Goal: Task Accomplishment & Management: Complete application form

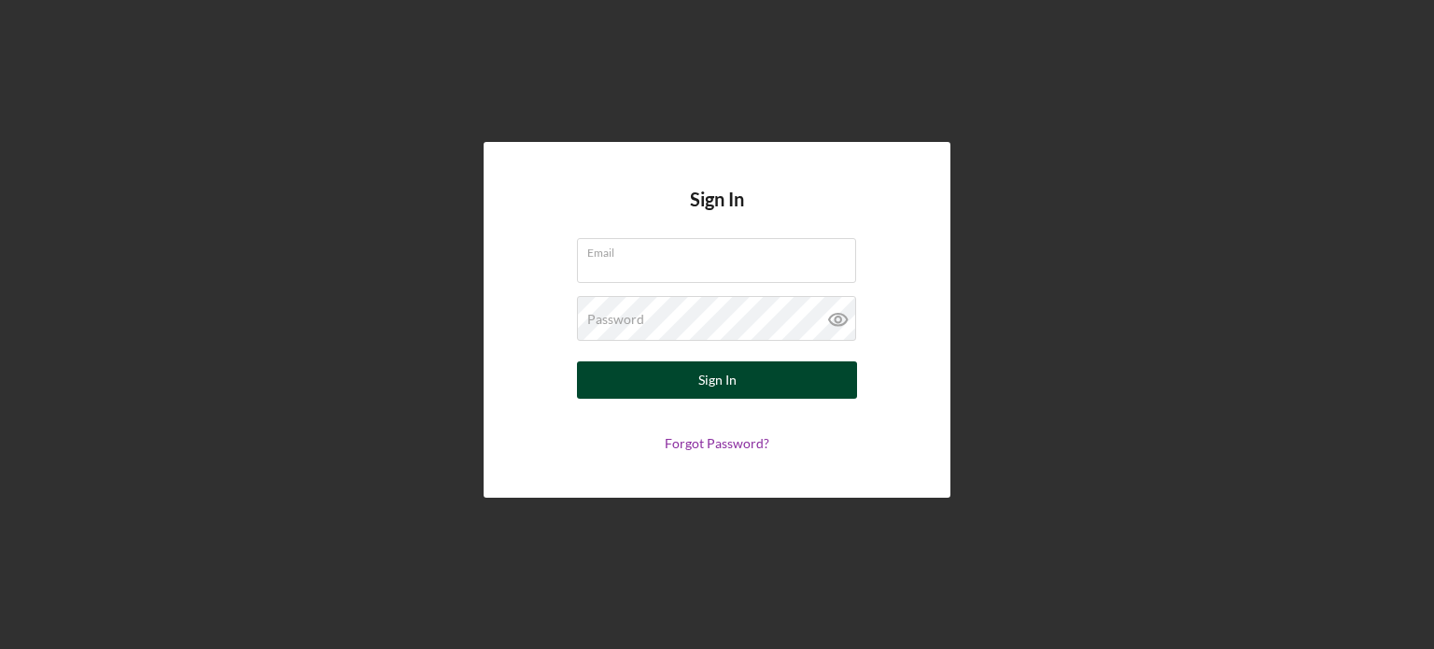
type input "[EMAIL_ADDRESS][DOMAIN_NAME]"
click at [709, 376] on div "Sign In" at bounding box center [717, 379] width 38 height 37
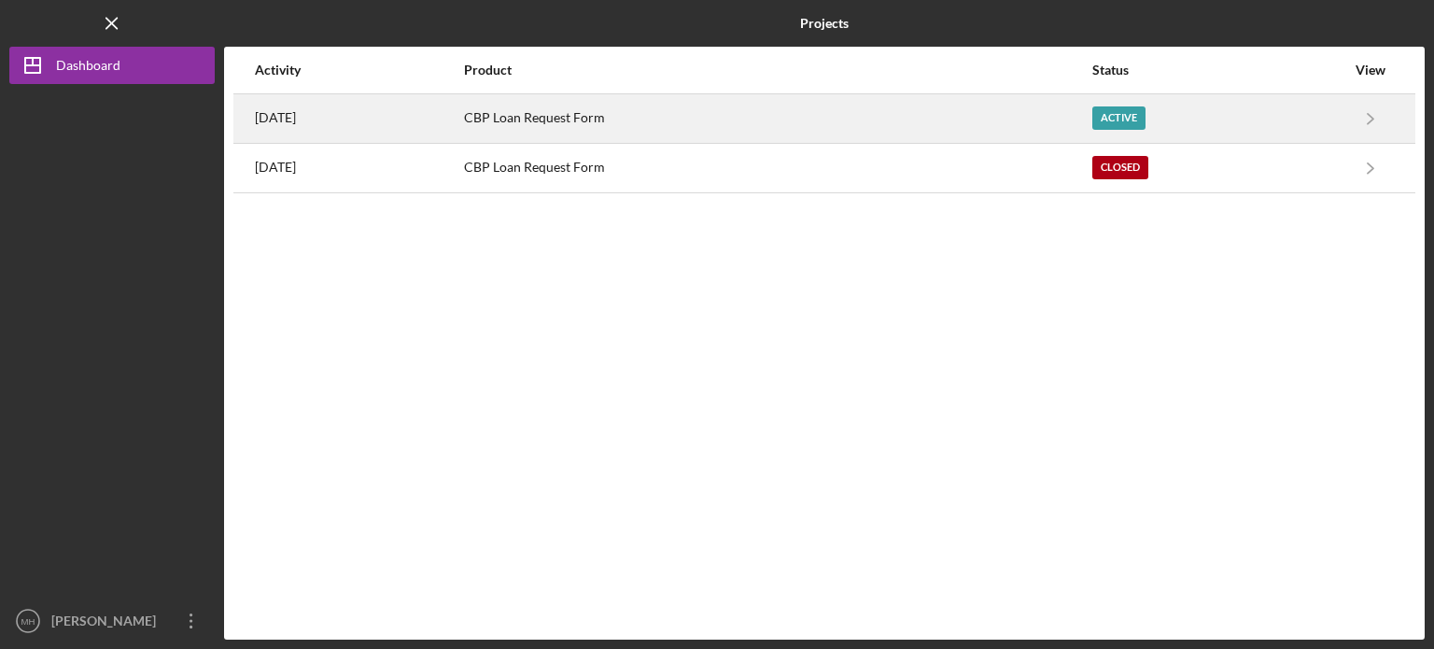
click at [547, 119] on div "CBP Loan Request Form" at bounding box center [777, 118] width 626 height 47
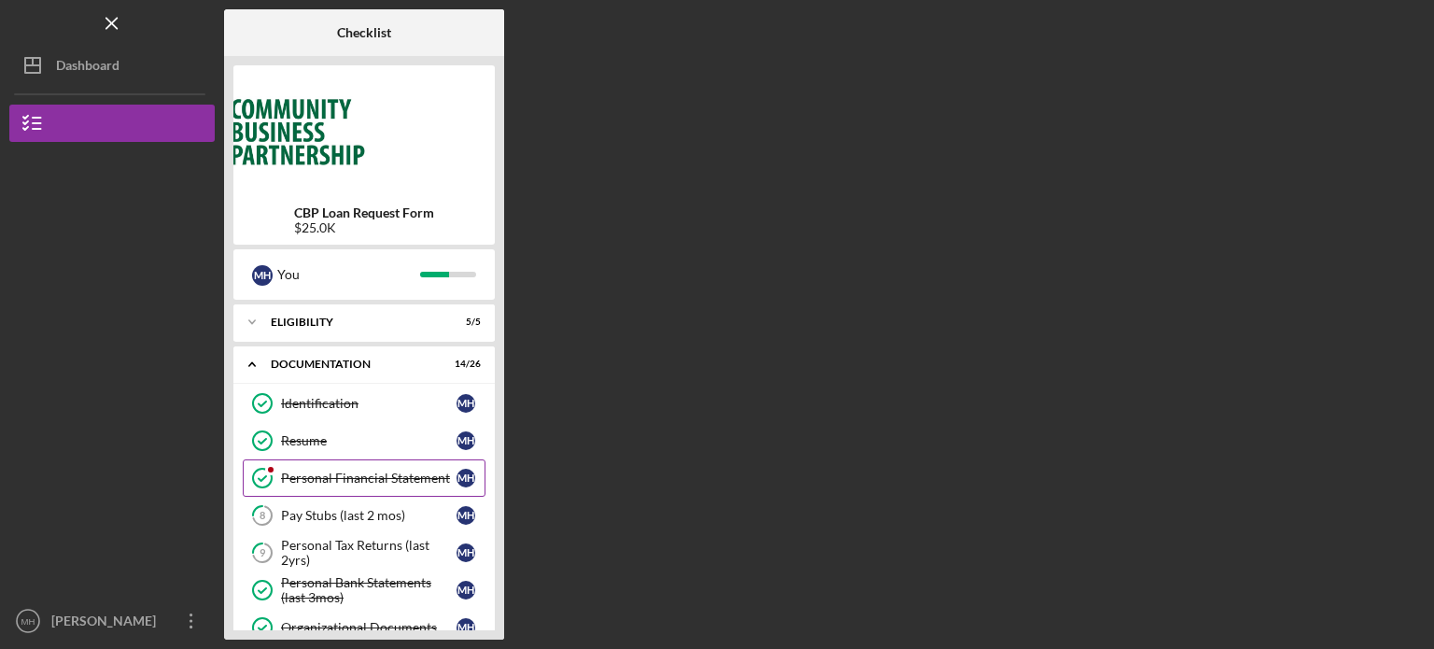
click at [347, 471] on div "Personal Financial Statement" at bounding box center [368, 477] width 175 height 15
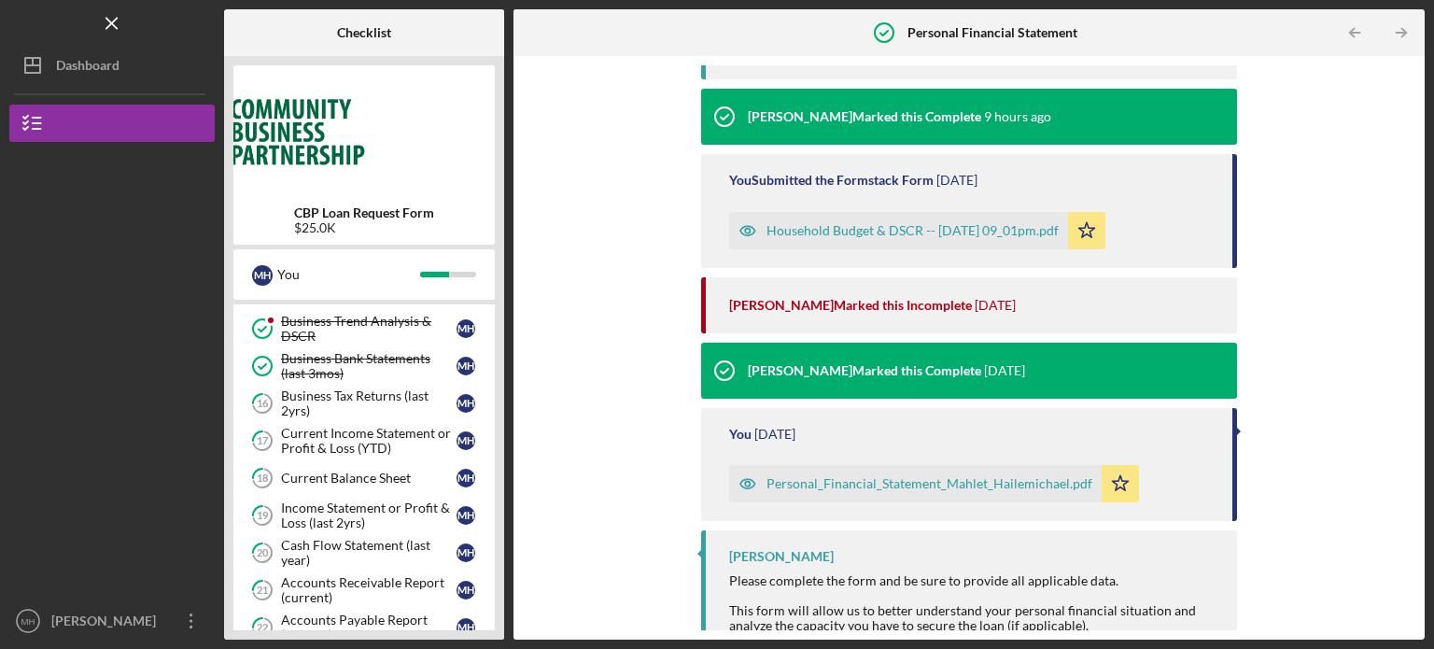
scroll to position [314, 0]
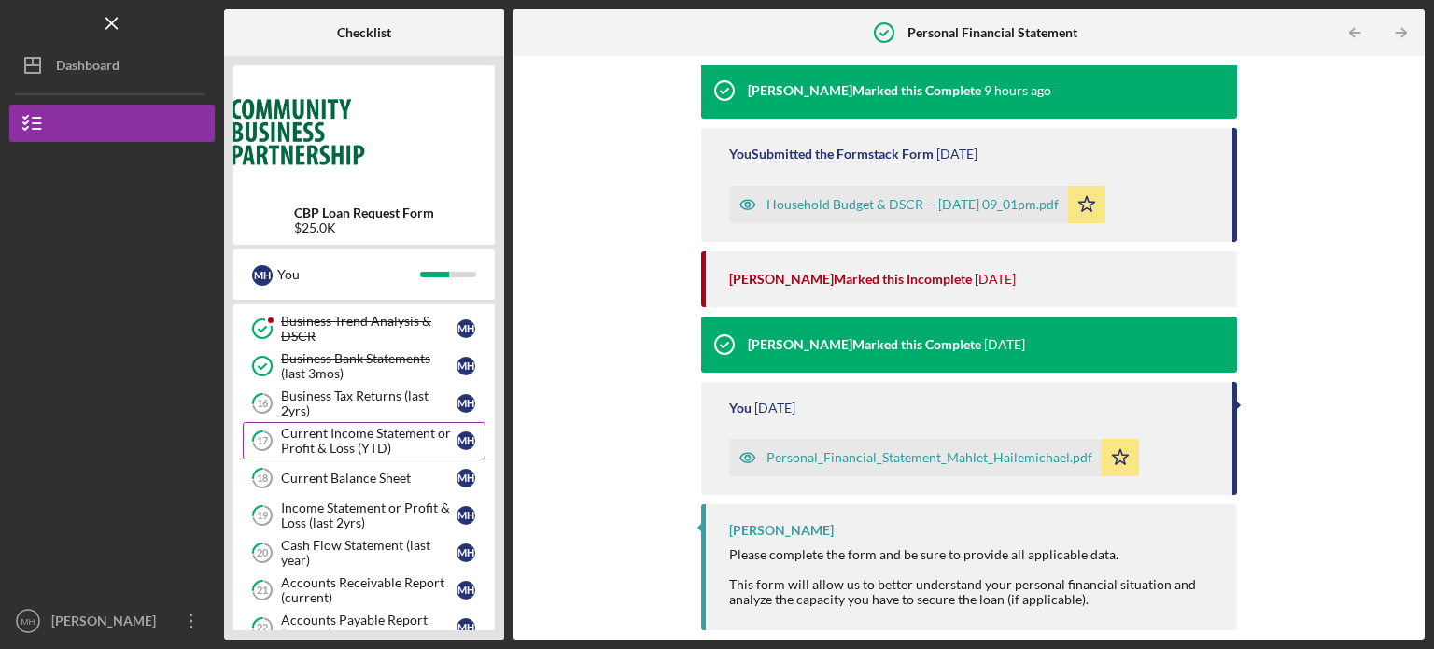
click at [357, 440] on div "Current Income Statement or Profit & Loss (YTD)" at bounding box center [368, 441] width 175 height 30
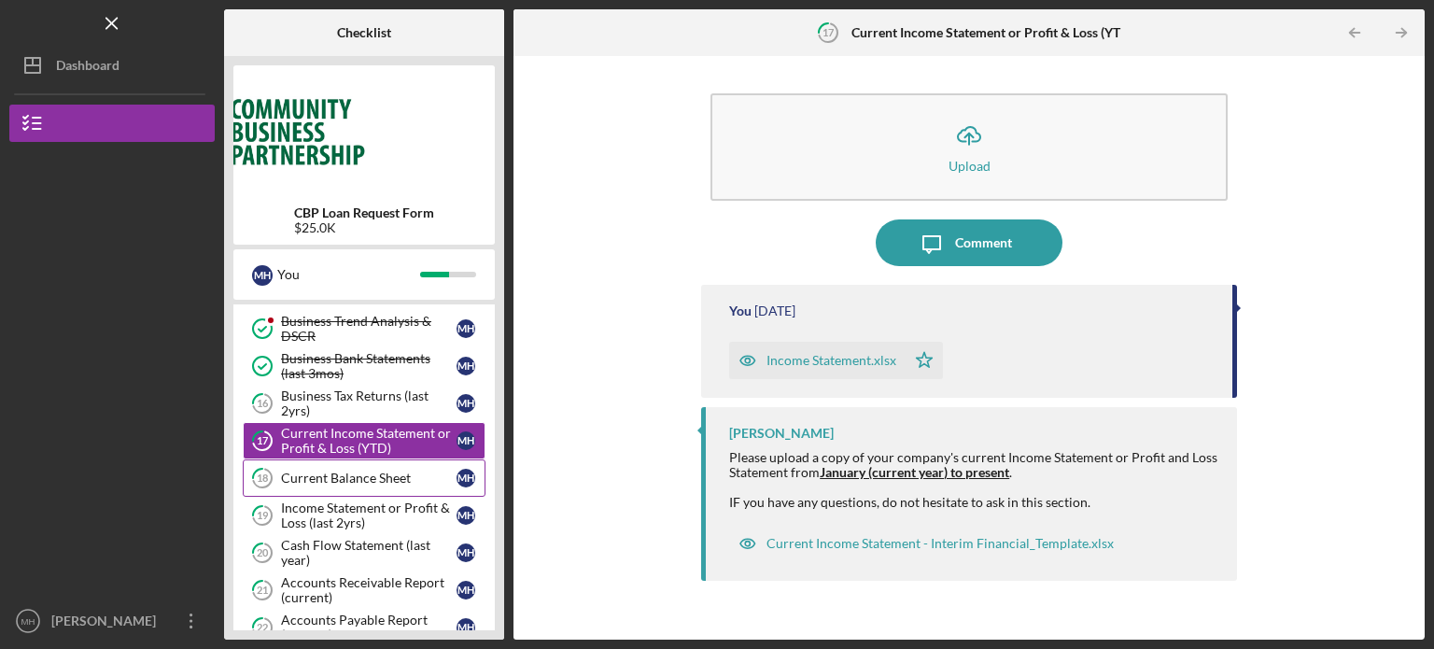
click at [343, 473] on div "Current Balance Sheet" at bounding box center [368, 477] width 175 height 15
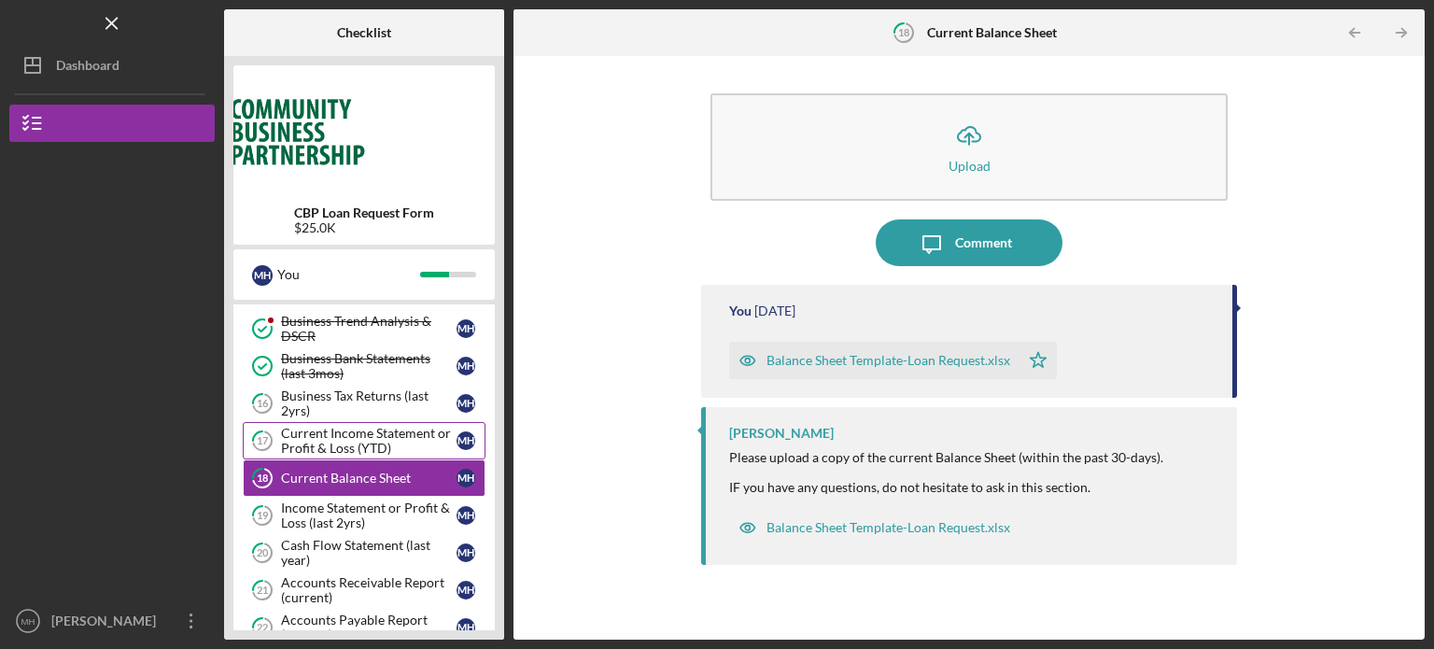
click at [330, 426] on div "Current Income Statement or Profit & Loss (YTD)" at bounding box center [368, 441] width 175 height 30
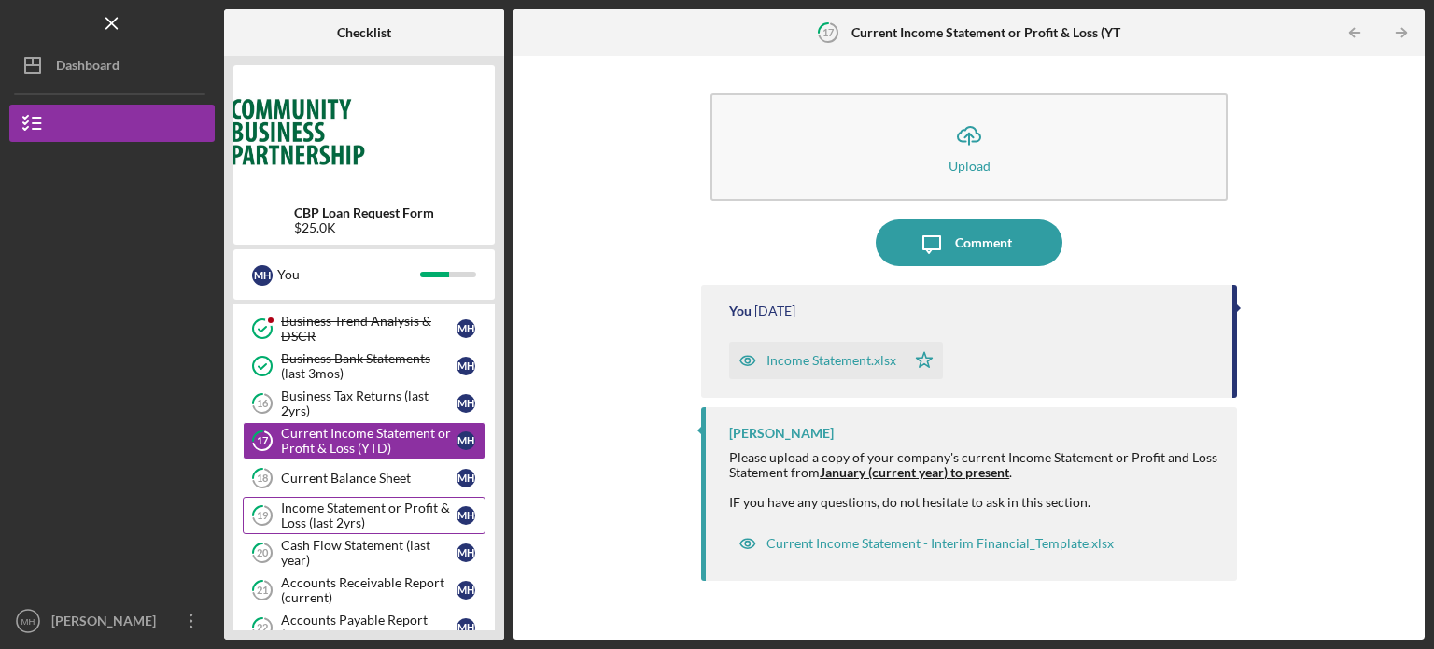
click at [325, 502] on div "Income Statement or Profit & Loss (last 2yrs)" at bounding box center [368, 515] width 175 height 30
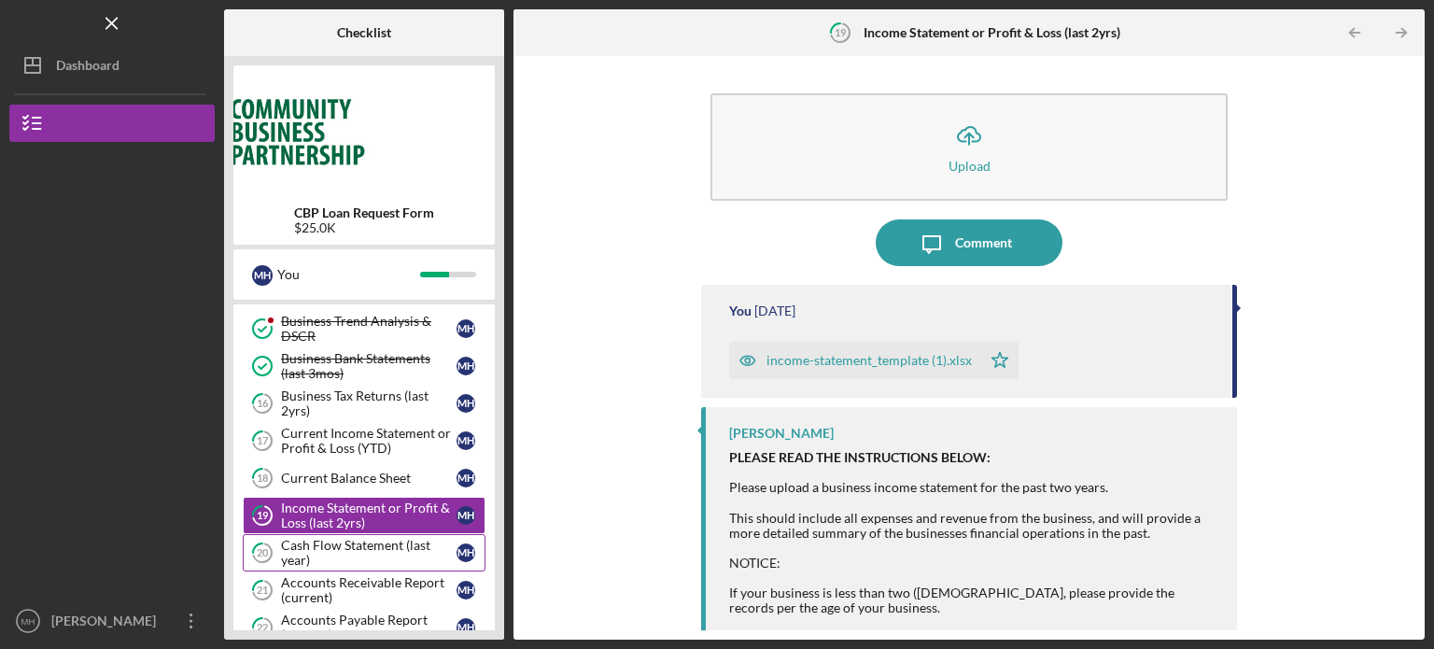
click at [317, 540] on div "Cash Flow Statement (last year)" at bounding box center [368, 553] width 175 height 30
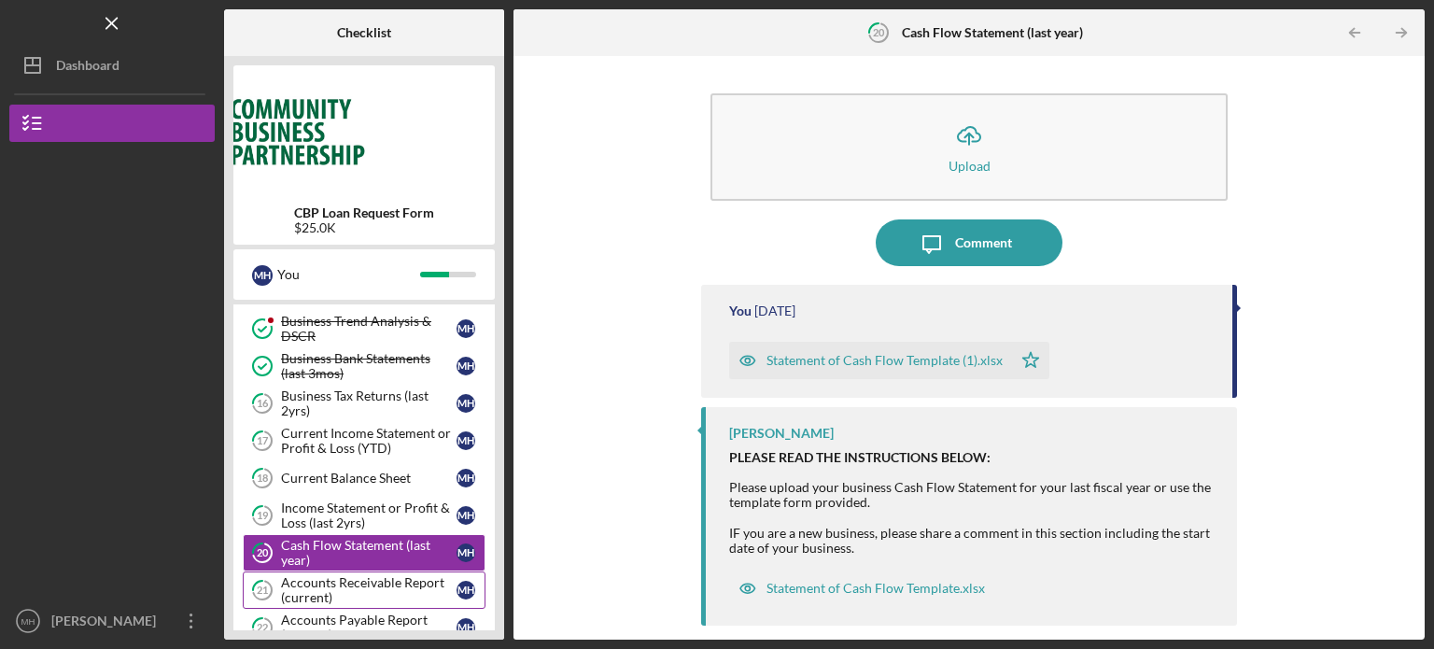
click at [328, 581] on div "Accounts Receivable Report (current)" at bounding box center [368, 590] width 175 height 30
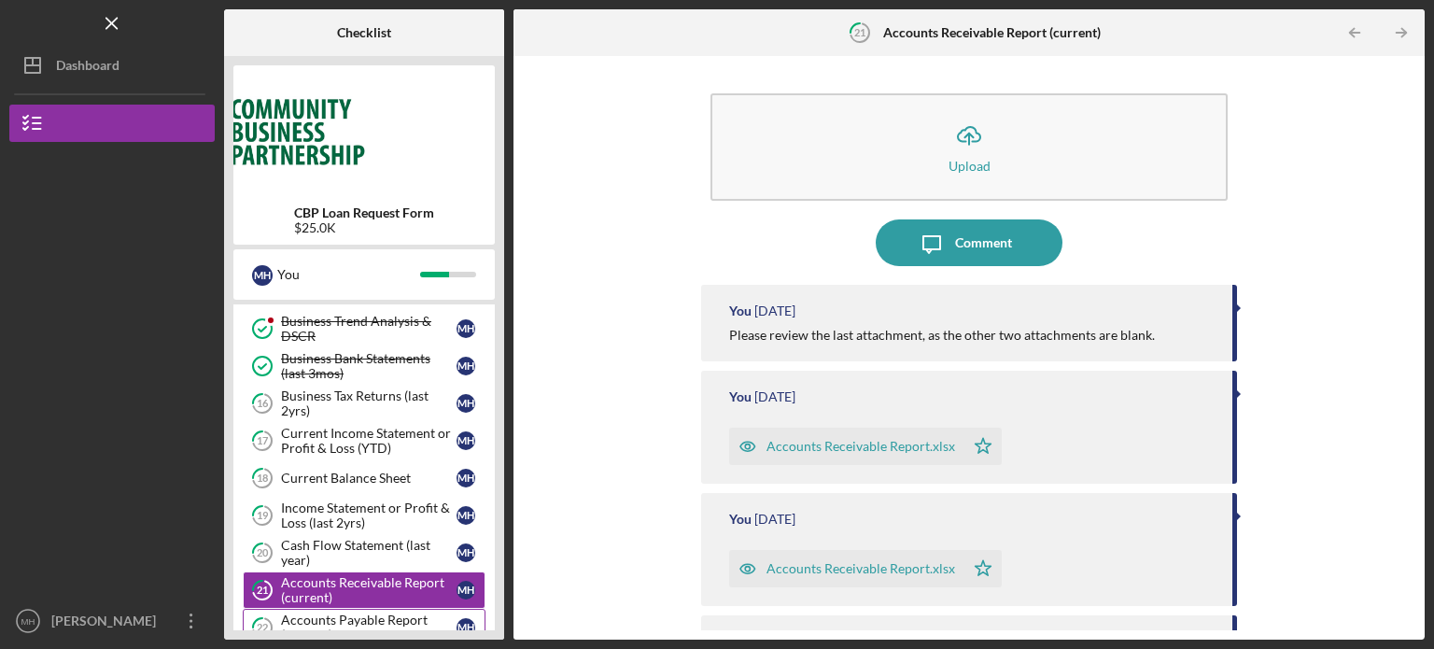
click at [329, 615] on div "Accounts Payable Report (current)" at bounding box center [368, 627] width 175 height 30
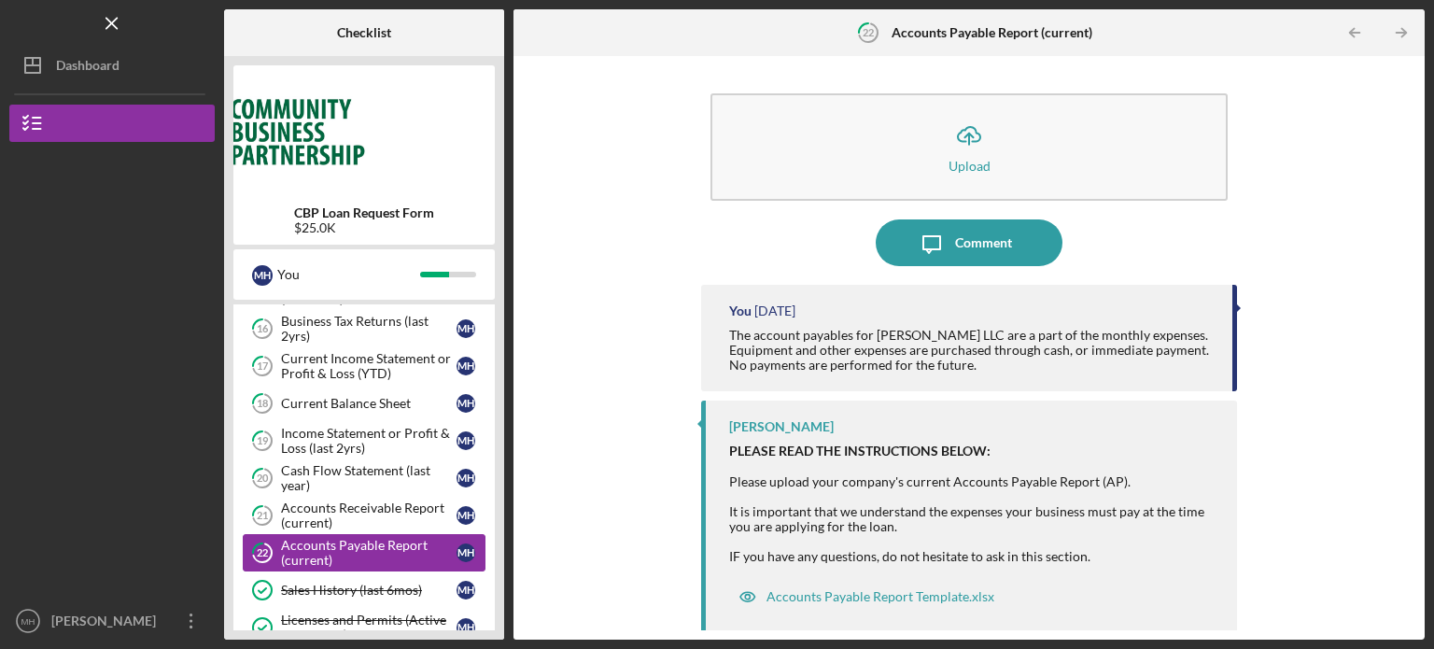
scroll to position [448, 0]
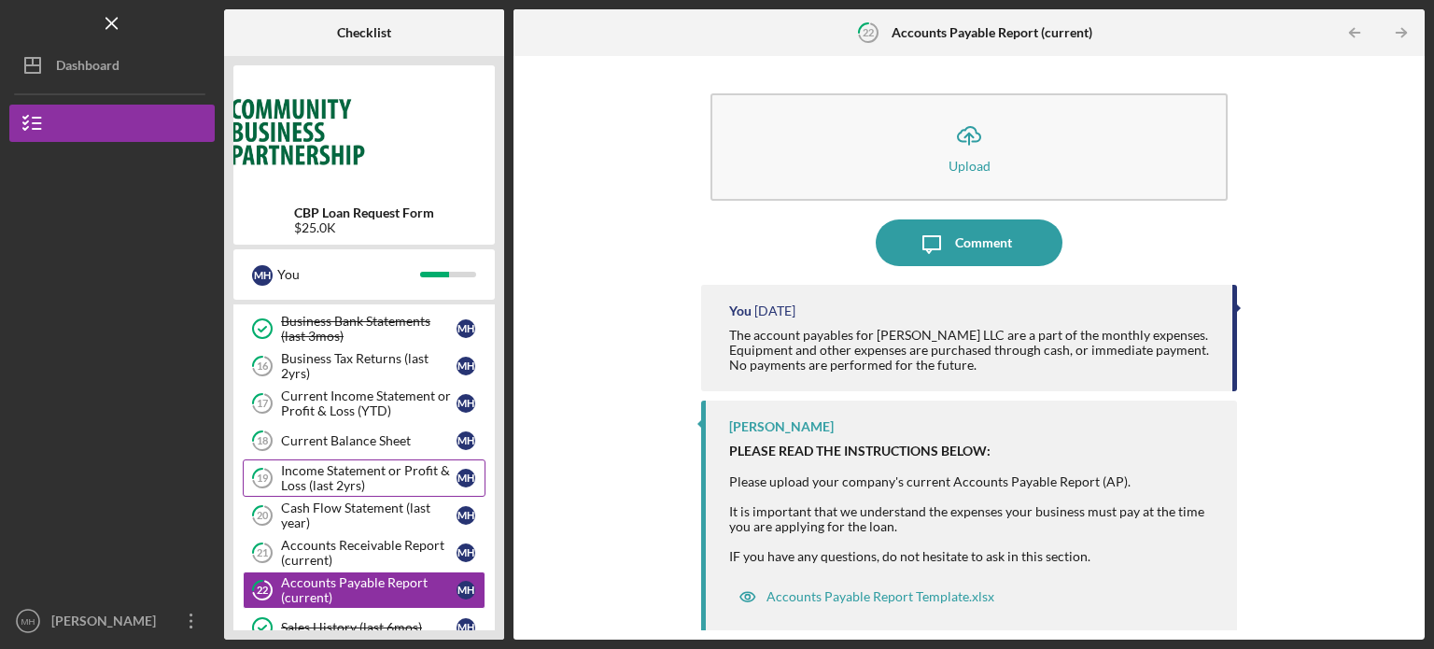
click at [364, 476] on div "Income Statement or Profit & Loss (last 2yrs)" at bounding box center [368, 478] width 175 height 30
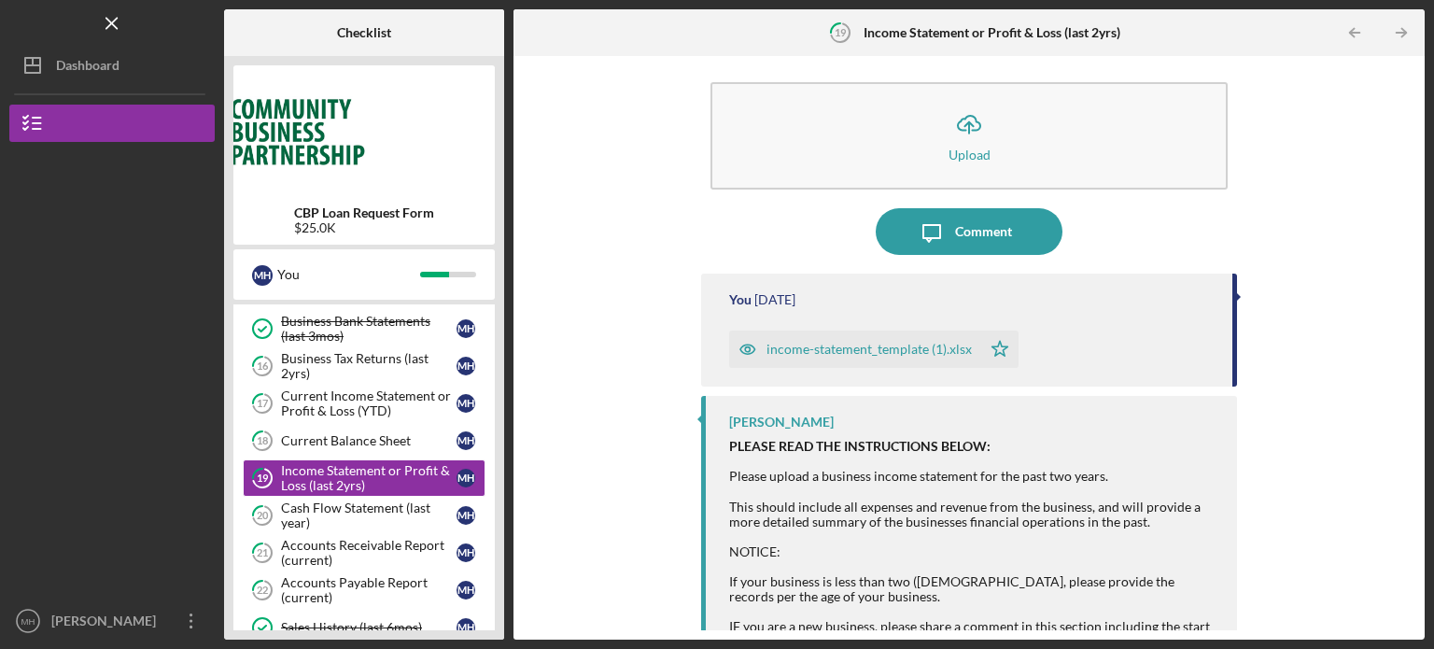
scroll to position [8, 0]
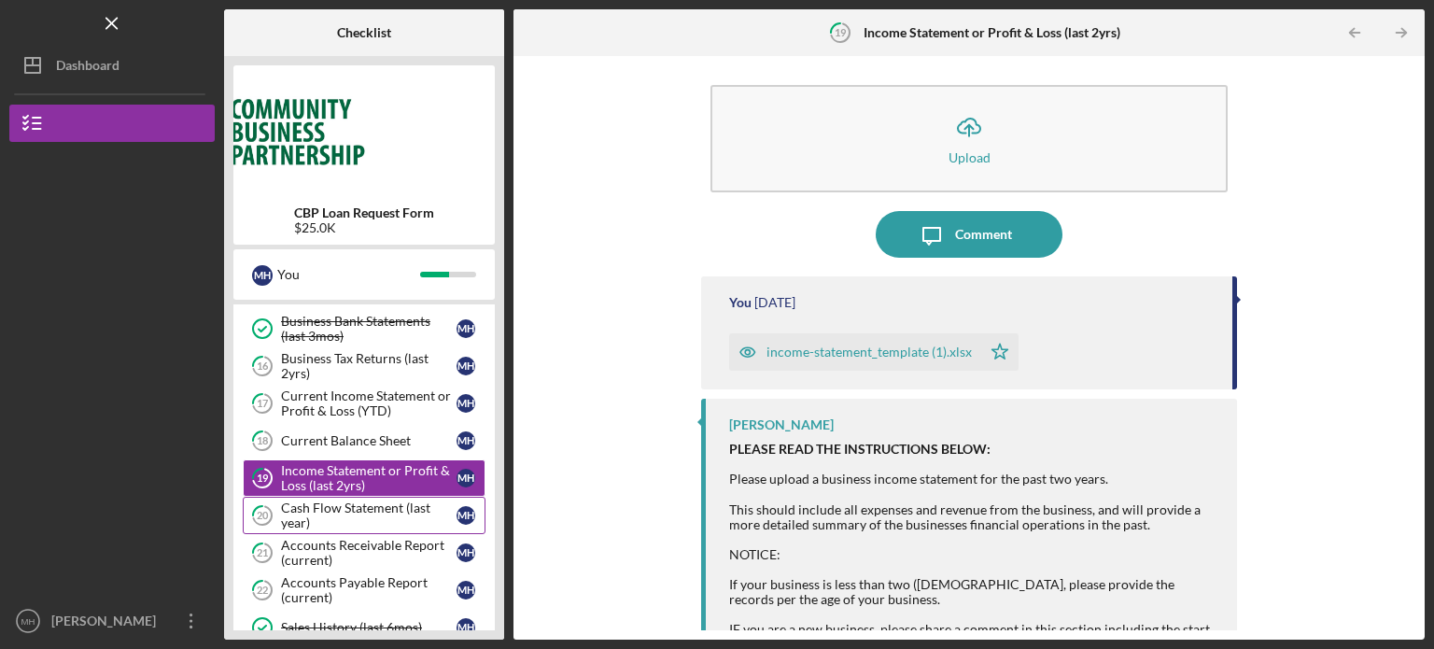
click at [329, 507] on div "Cash Flow Statement (last year)" at bounding box center [368, 515] width 175 height 30
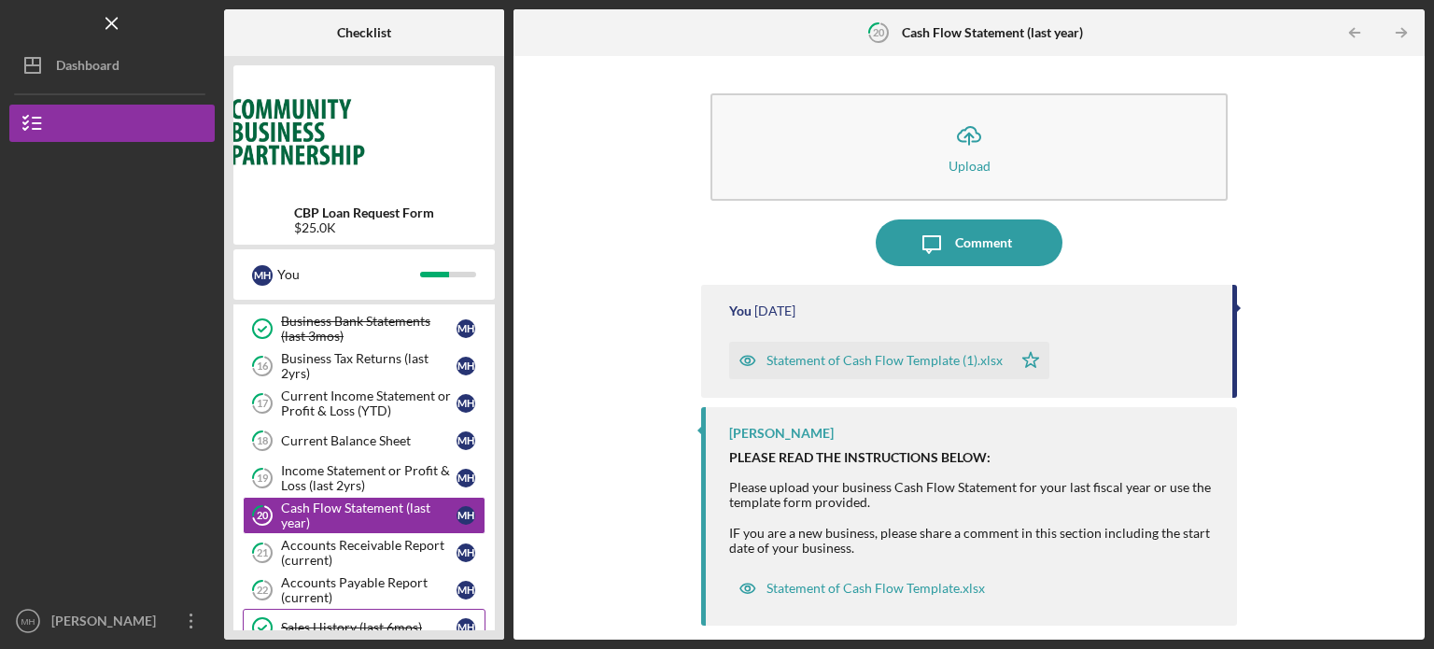
click at [340, 620] on div "Sales History (last 6mos)" at bounding box center [368, 627] width 175 height 15
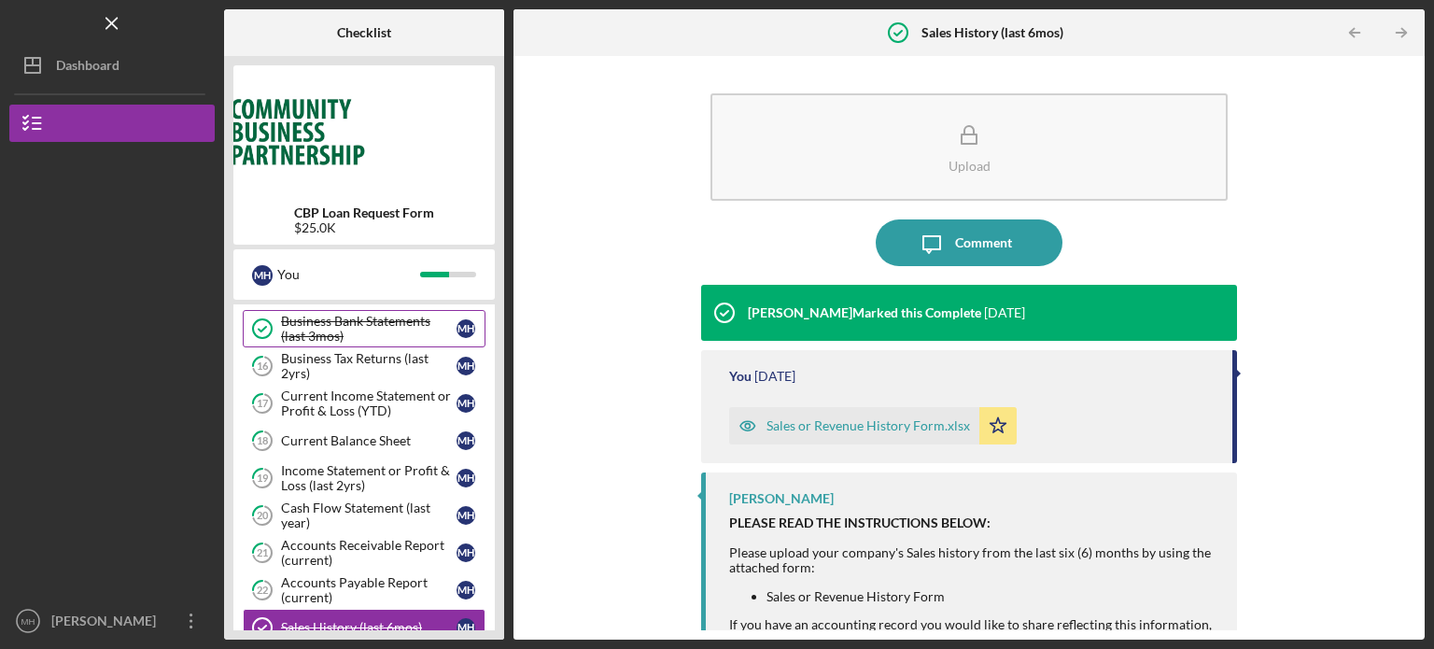
click at [367, 323] on div "Business Bank Statements (last 3mos)" at bounding box center [368, 329] width 175 height 30
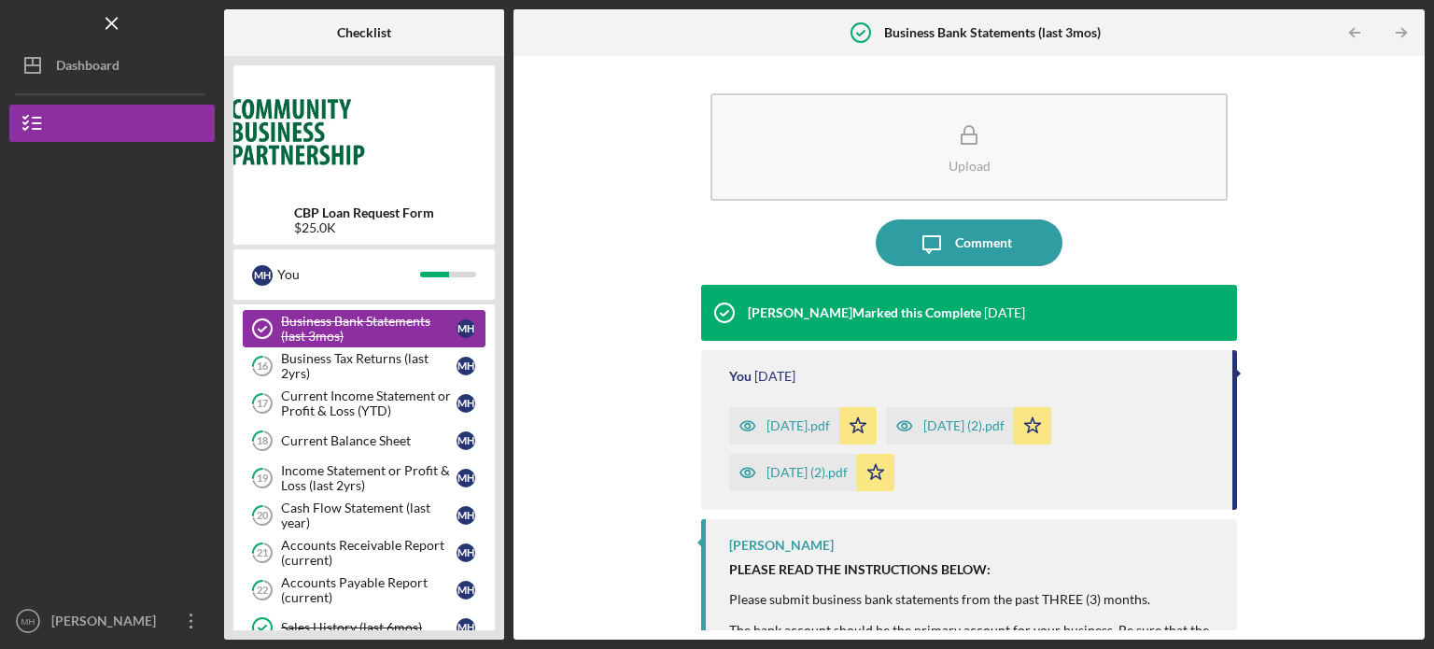
scroll to position [411, 0]
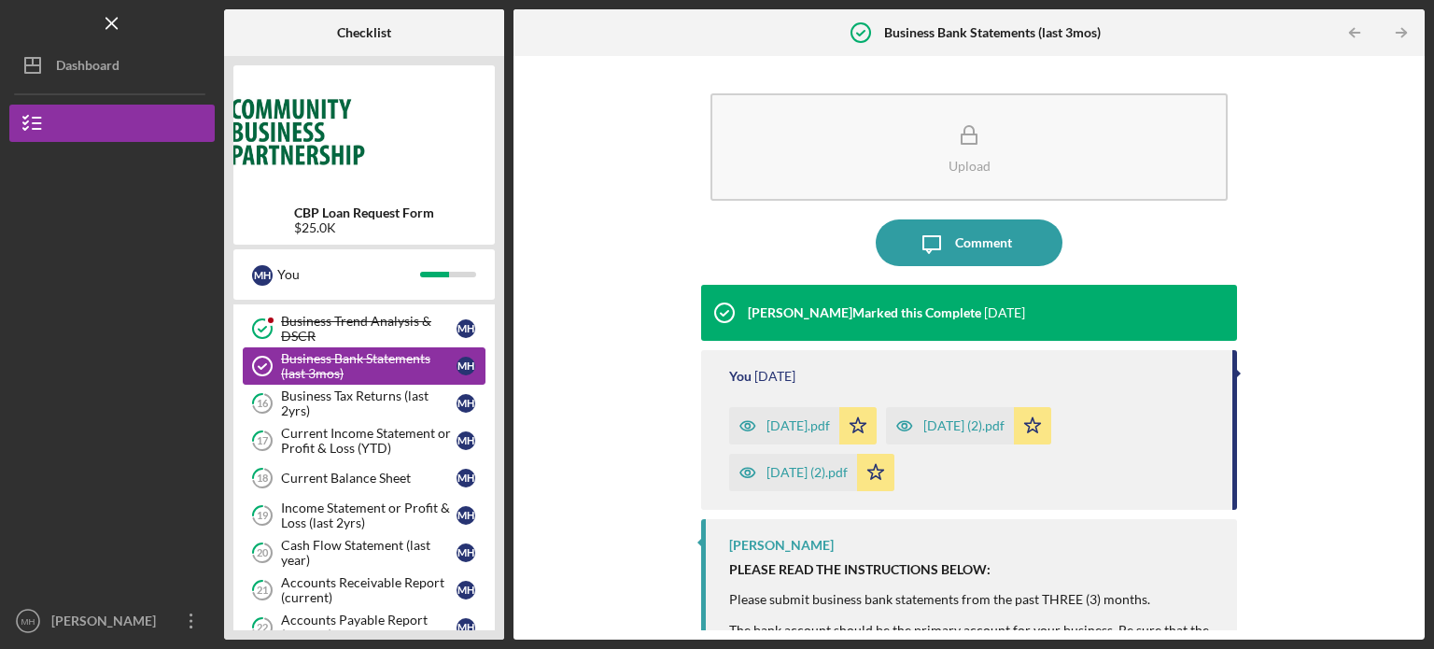
click at [367, 323] on div "Business Trend Analysis & DSCR" at bounding box center [368, 329] width 175 height 30
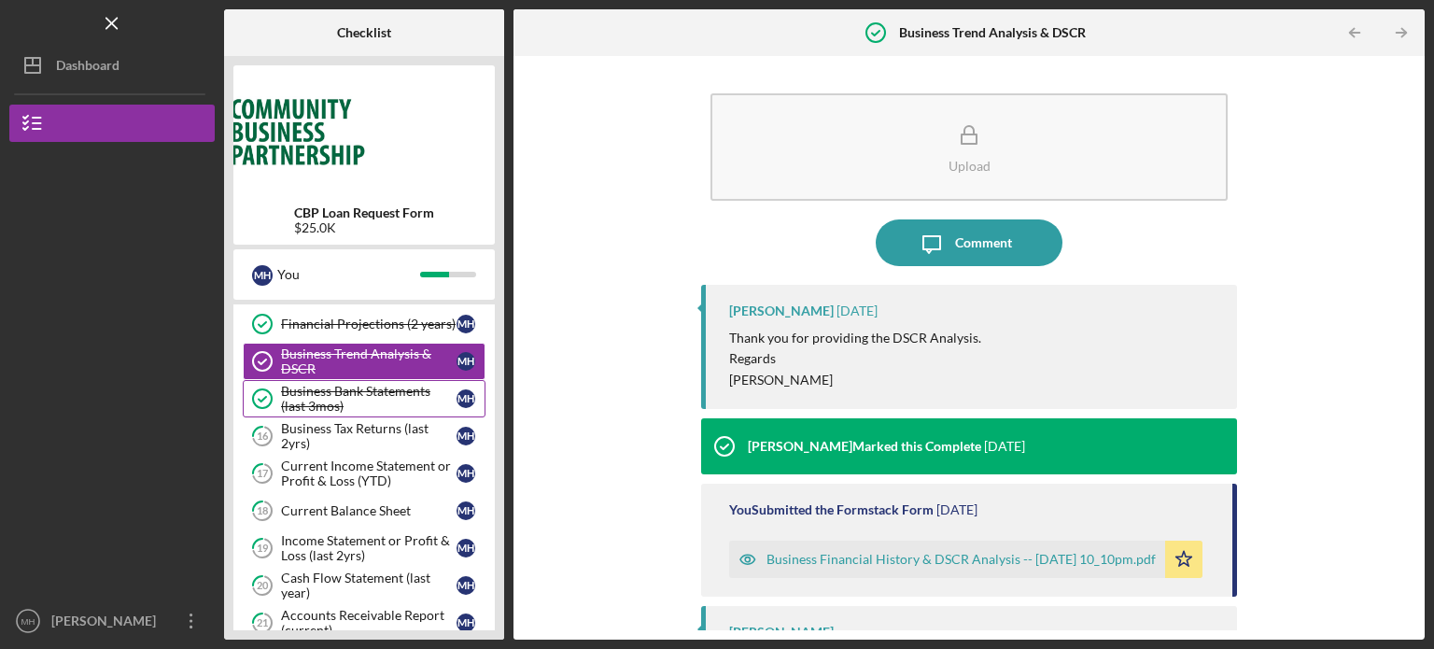
scroll to position [373, 0]
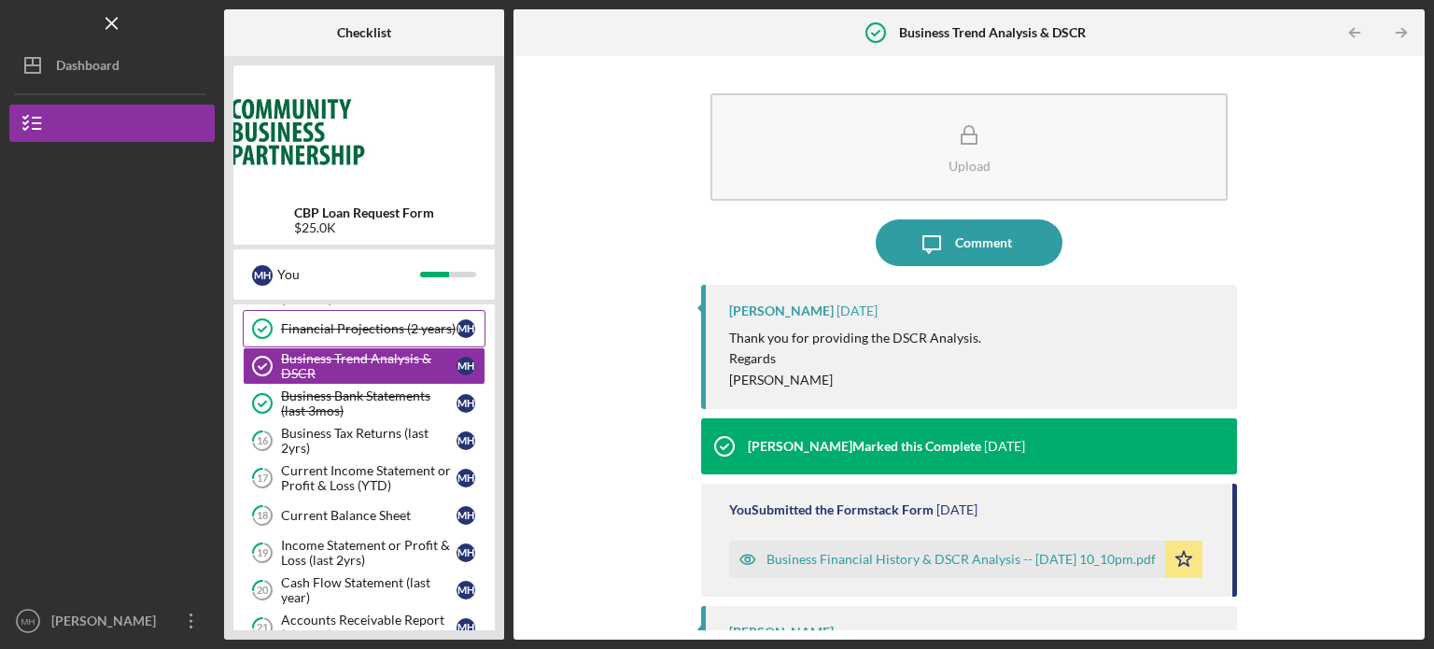
click at [367, 323] on div "Financial Projections (2 years)" at bounding box center [368, 328] width 175 height 15
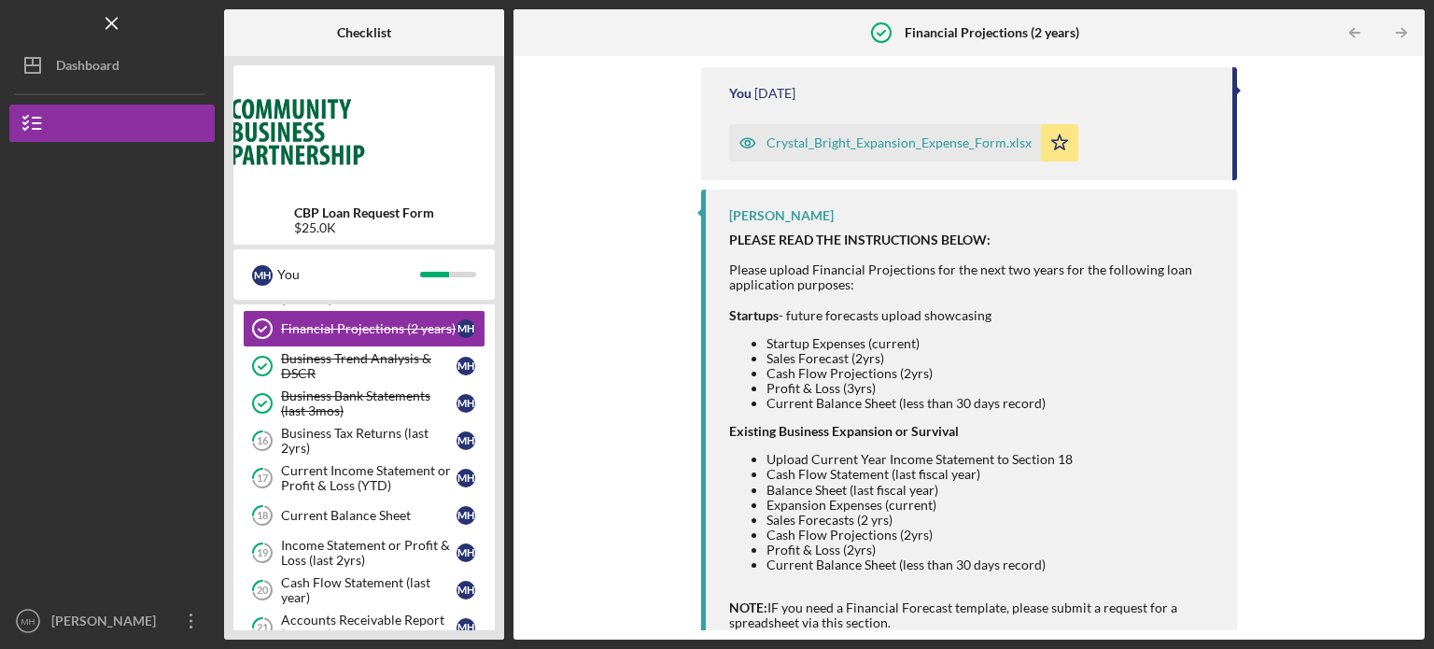
scroll to position [321, 0]
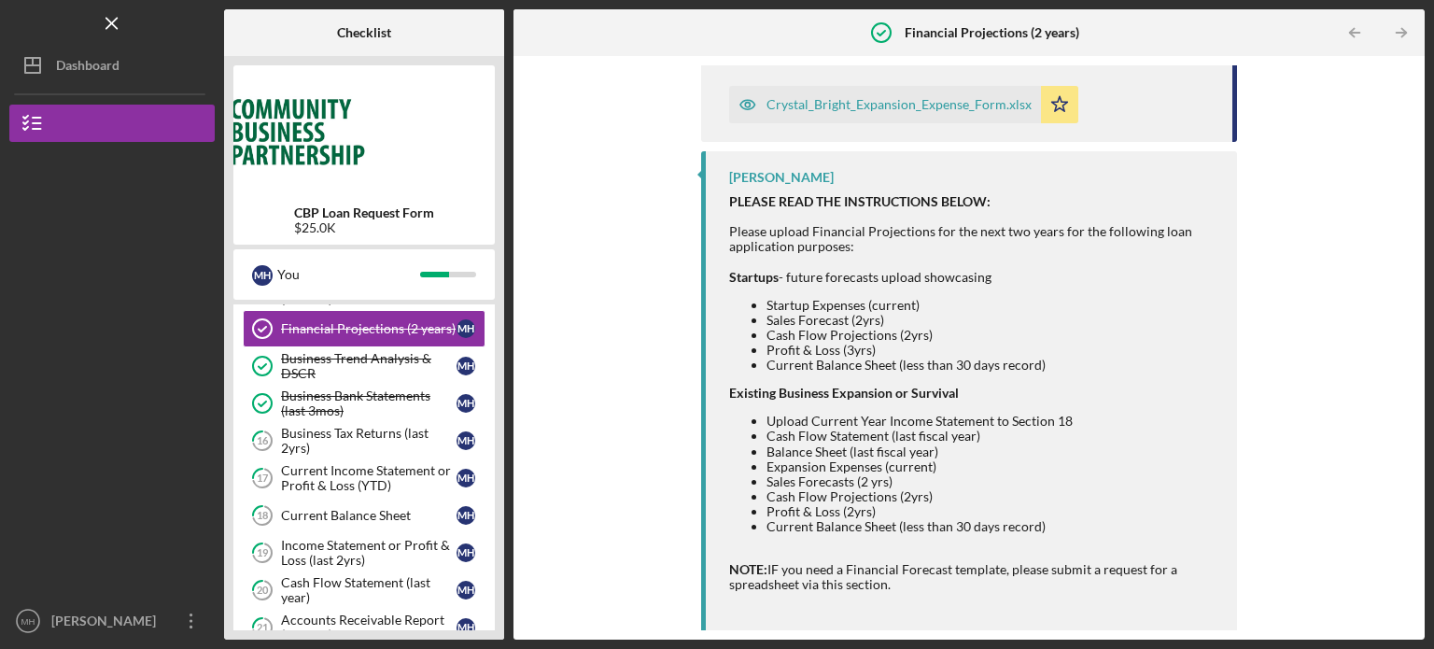
click at [1407, 529] on div "Upload Icon/Message Comment [PERSON_NAME] Marked this Complete [DATE] You [DATE…" at bounding box center [969, 347] width 892 height 565
click at [110, 19] on icon "Icon/Menu Close" at bounding box center [112, 24] width 42 height 42
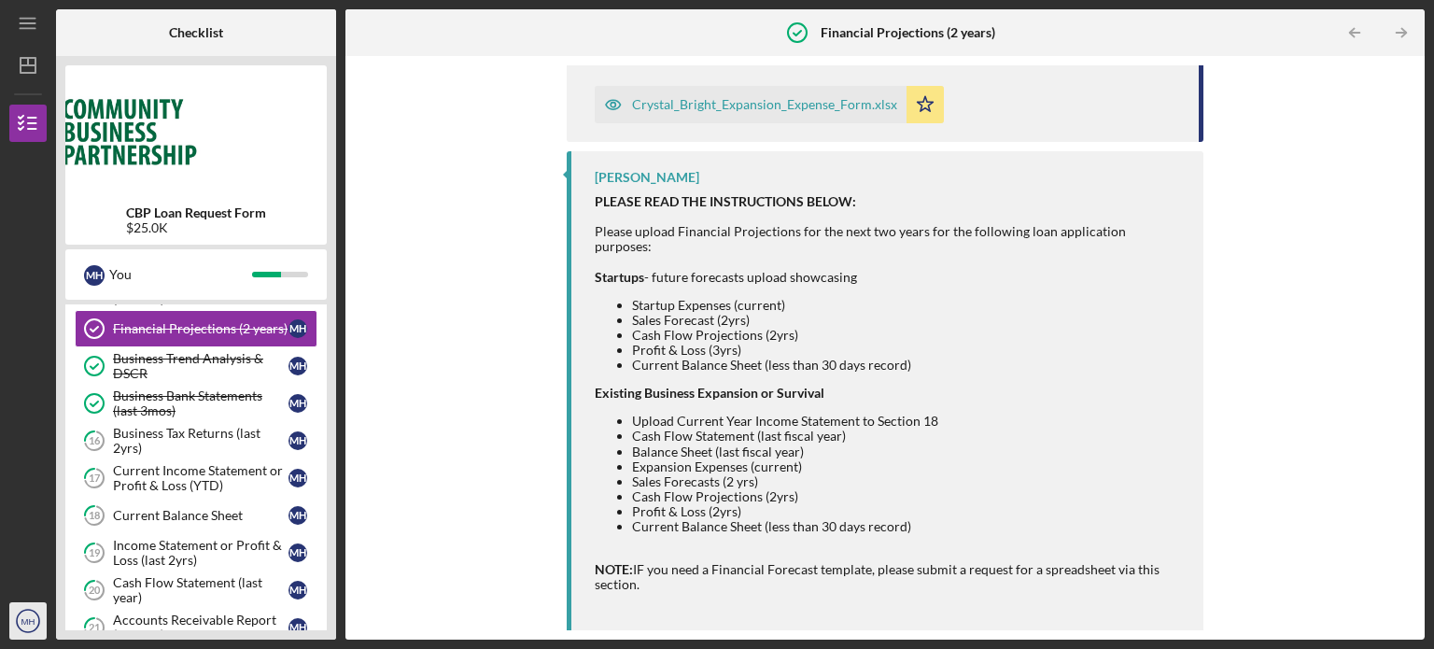
click at [34, 611] on circle "button" at bounding box center [28, 620] width 22 height 22
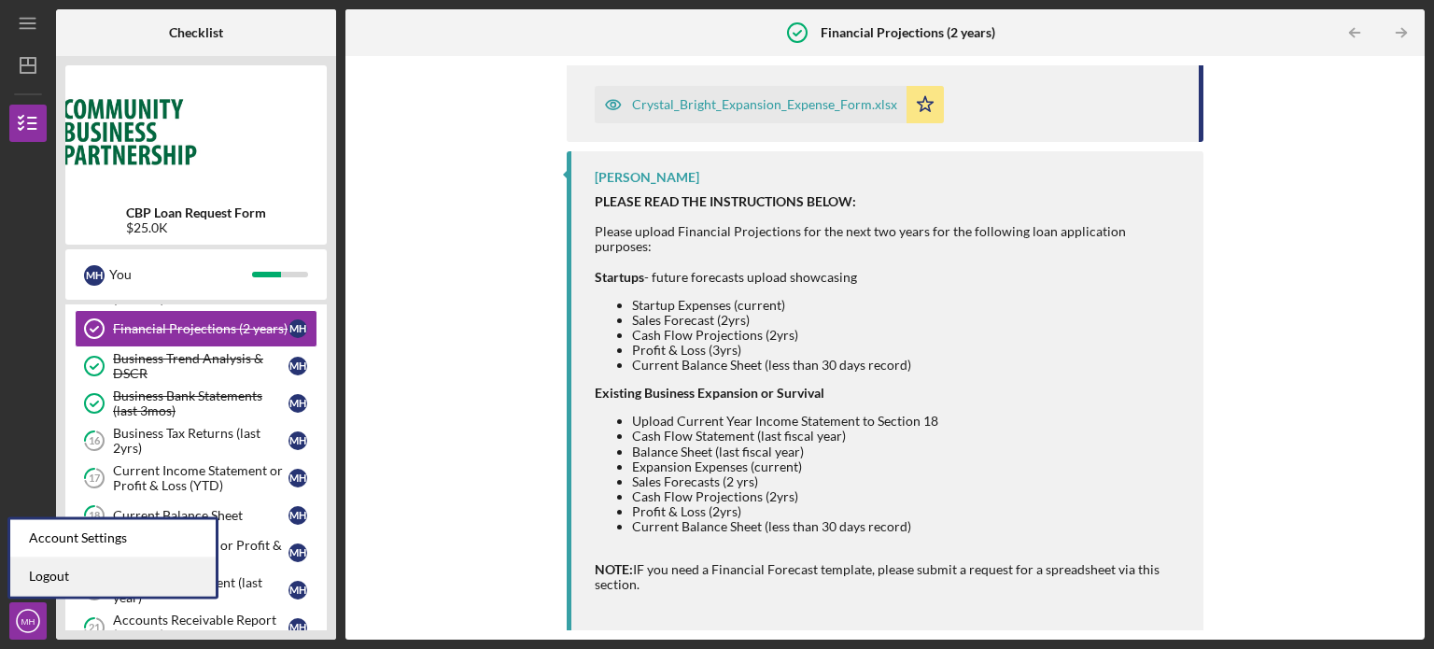
click at [37, 578] on link "Logout" at bounding box center [112, 576] width 205 height 38
